Goal: Browse casually: Explore the website without a specific task or goal

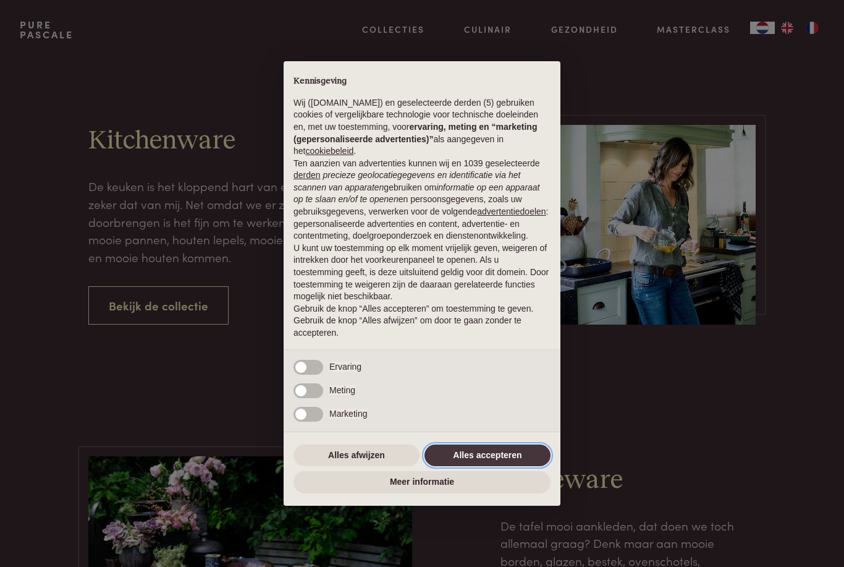
click at [507, 448] on button "Alles accepteren" at bounding box center [488, 455] width 126 height 22
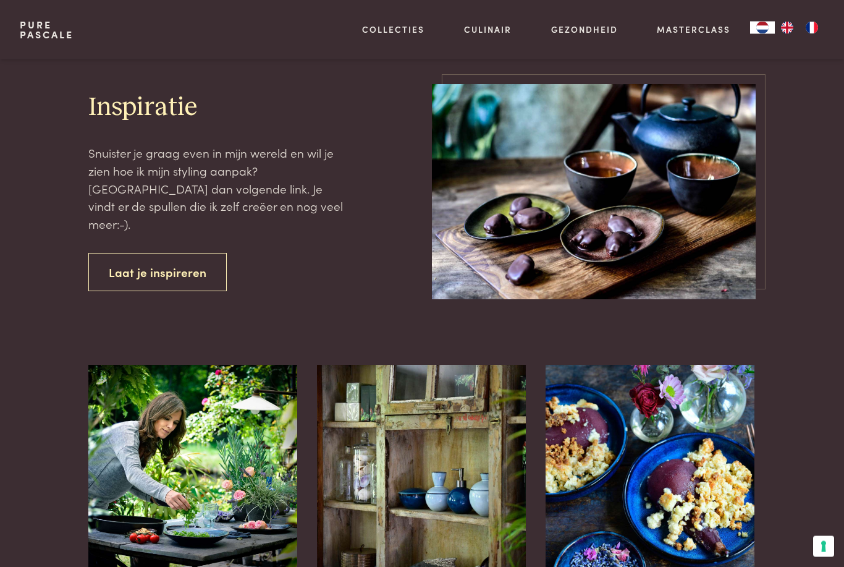
scroll to position [1260, 0]
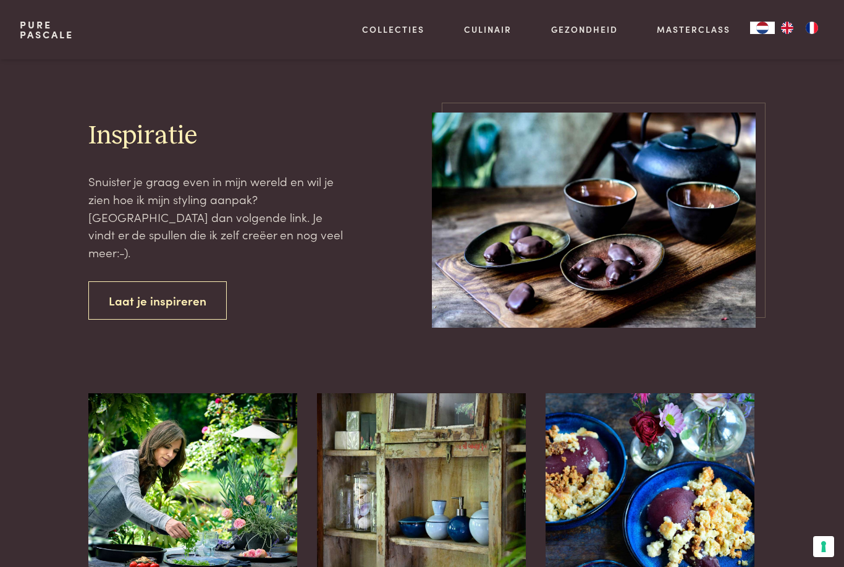
click at [118, 290] on link "Laat je inspireren" at bounding box center [157, 300] width 138 height 39
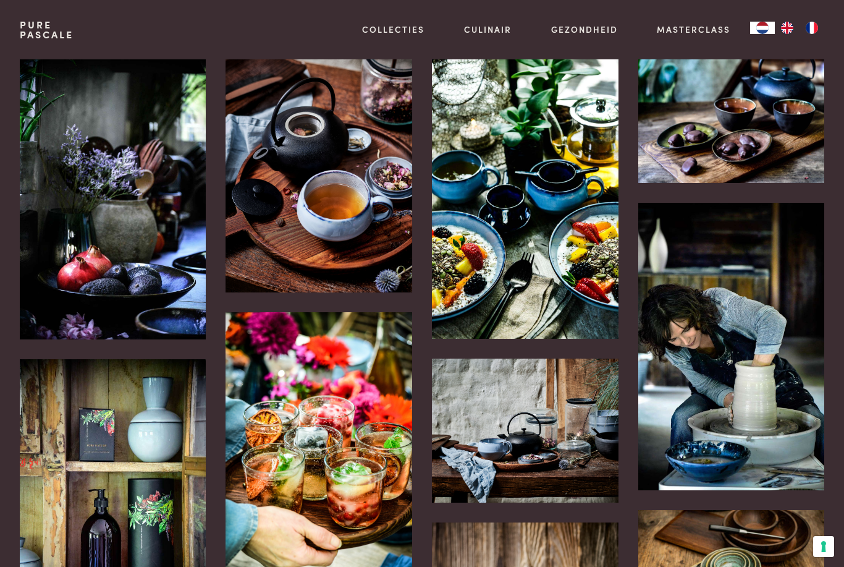
click at [421, 95] on link "Kitchenware" at bounding box center [457, 88] width 209 height 13
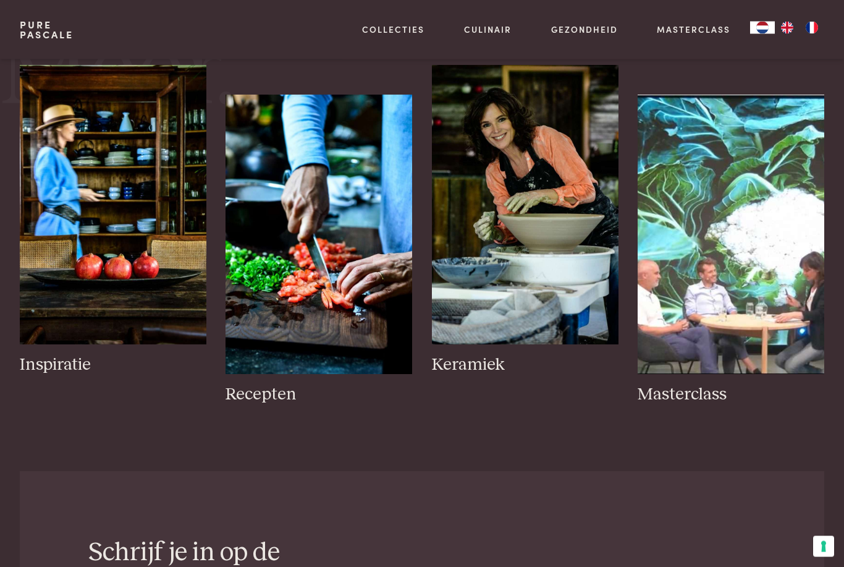
scroll to position [520, 0]
click at [491, 370] on h3 "Keramiek" at bounding box center [525, 365] width 187 height 22
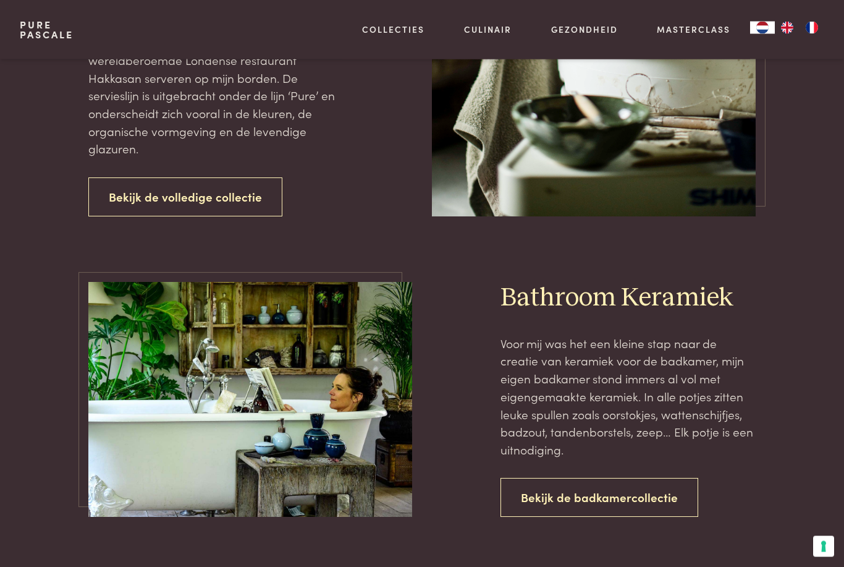
scroll to position [1697, 0]
click at [118, 177] on link "Bekijk de volledige collectie" at bounding box center [185, 196] width 194 height 39
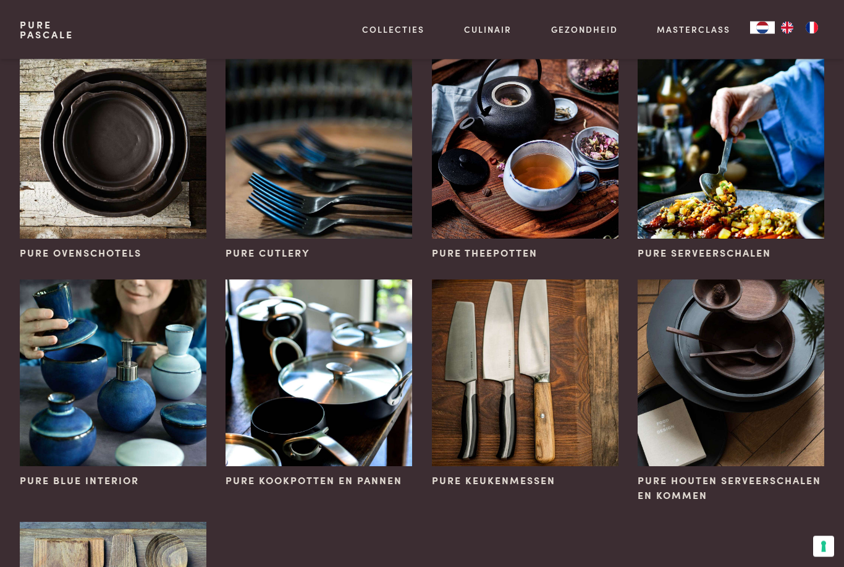
scroll to position [509, 0]
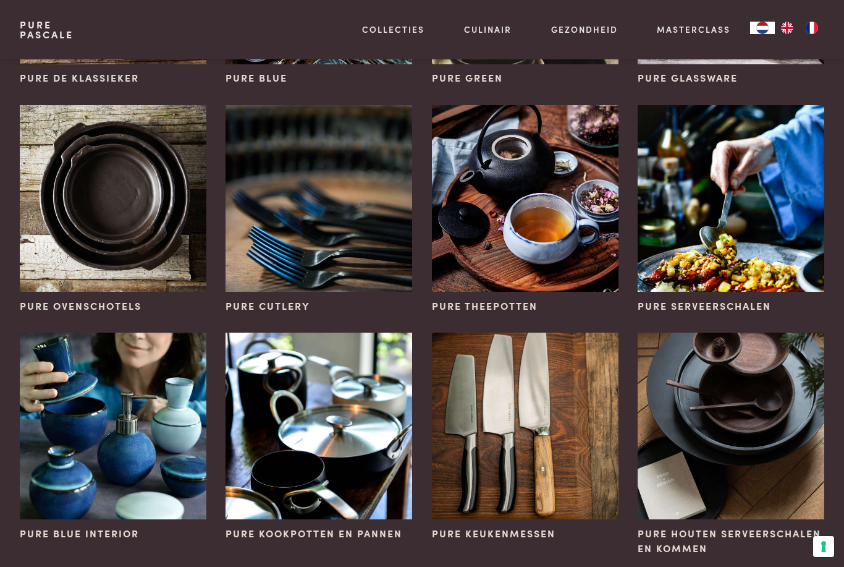
click at [746, 288] on img at bounding box center [731, 198] width 187 height 187
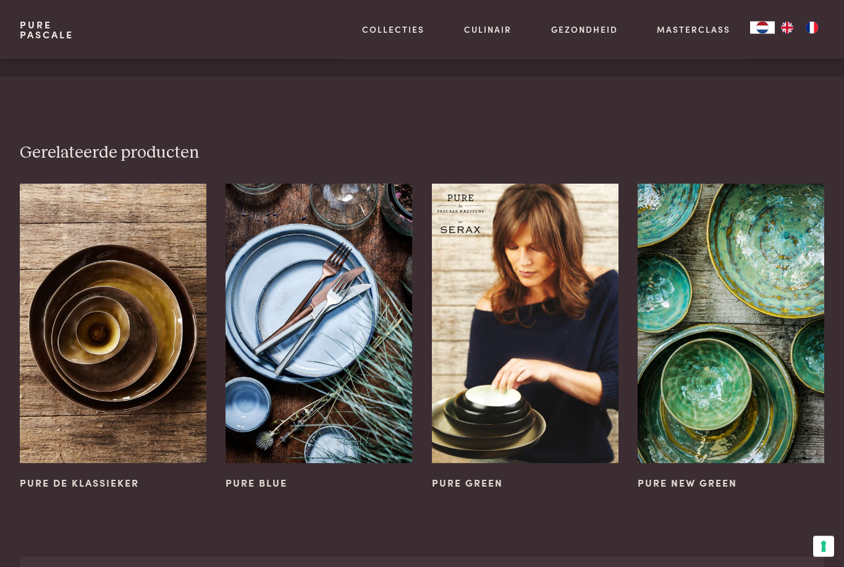
scroll to position [1439, 0]
click at [712, 475] on span "Pure New Green" at bounding box center [687, 482] width 99 height 14
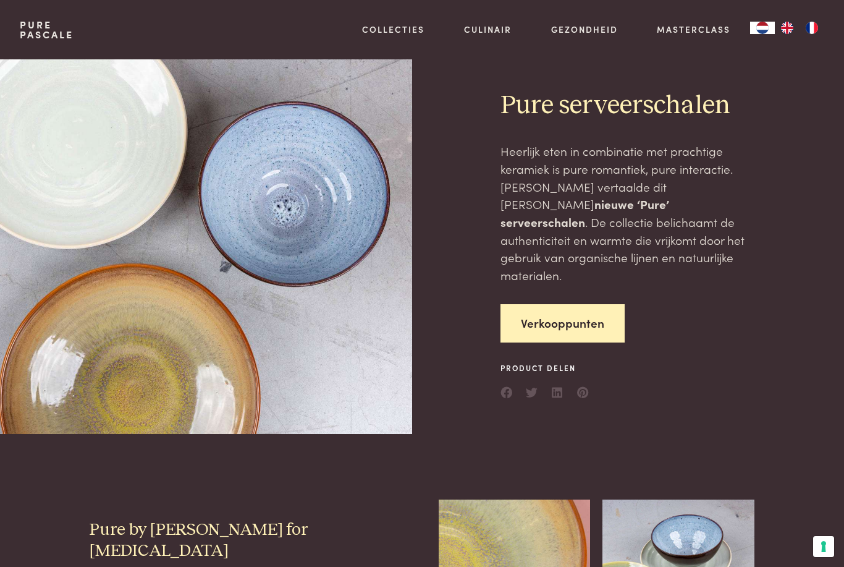
scroll to position [0, 0]
